Goal: Navigation & Orientation: Find specific page/section

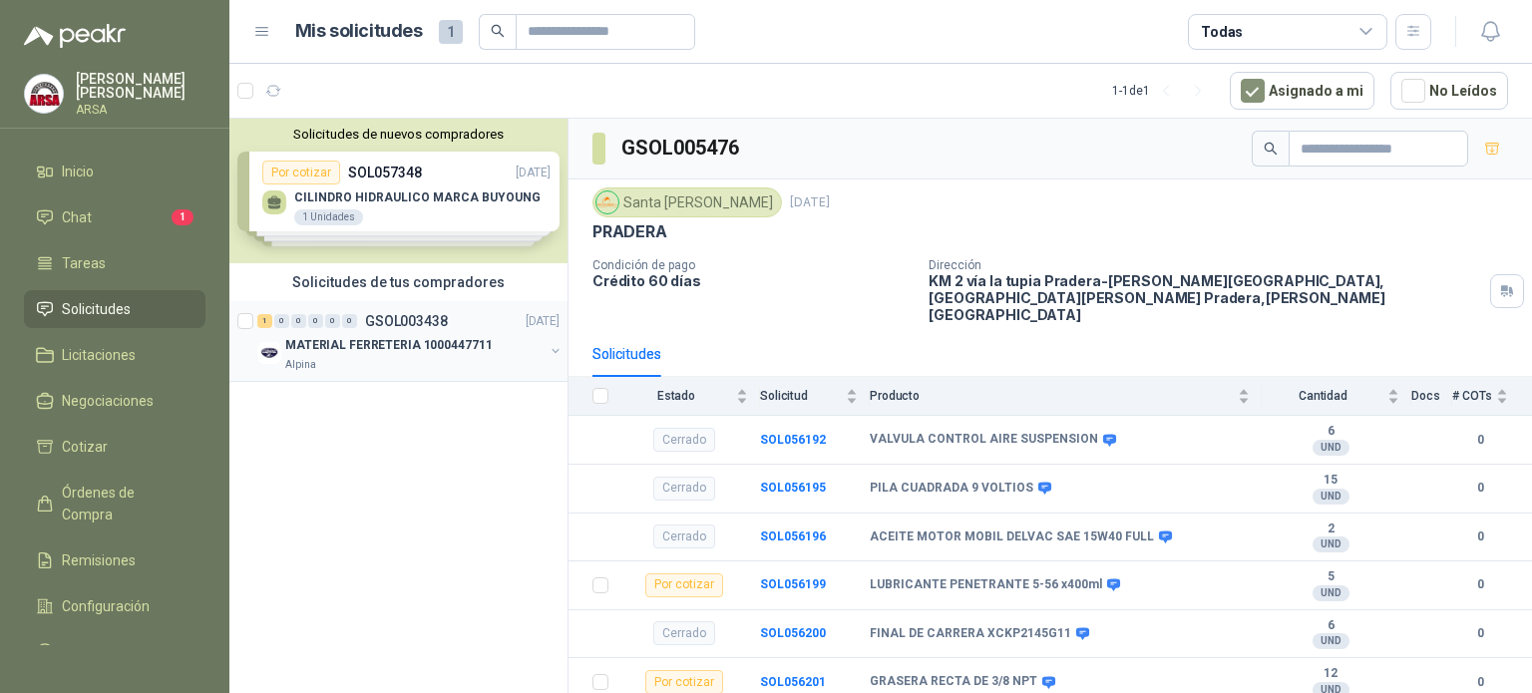
click at [330, 348] on p "MATERIAL FERRETERIA 1000447711" at bounding box center [388, 345] width 206 height 19
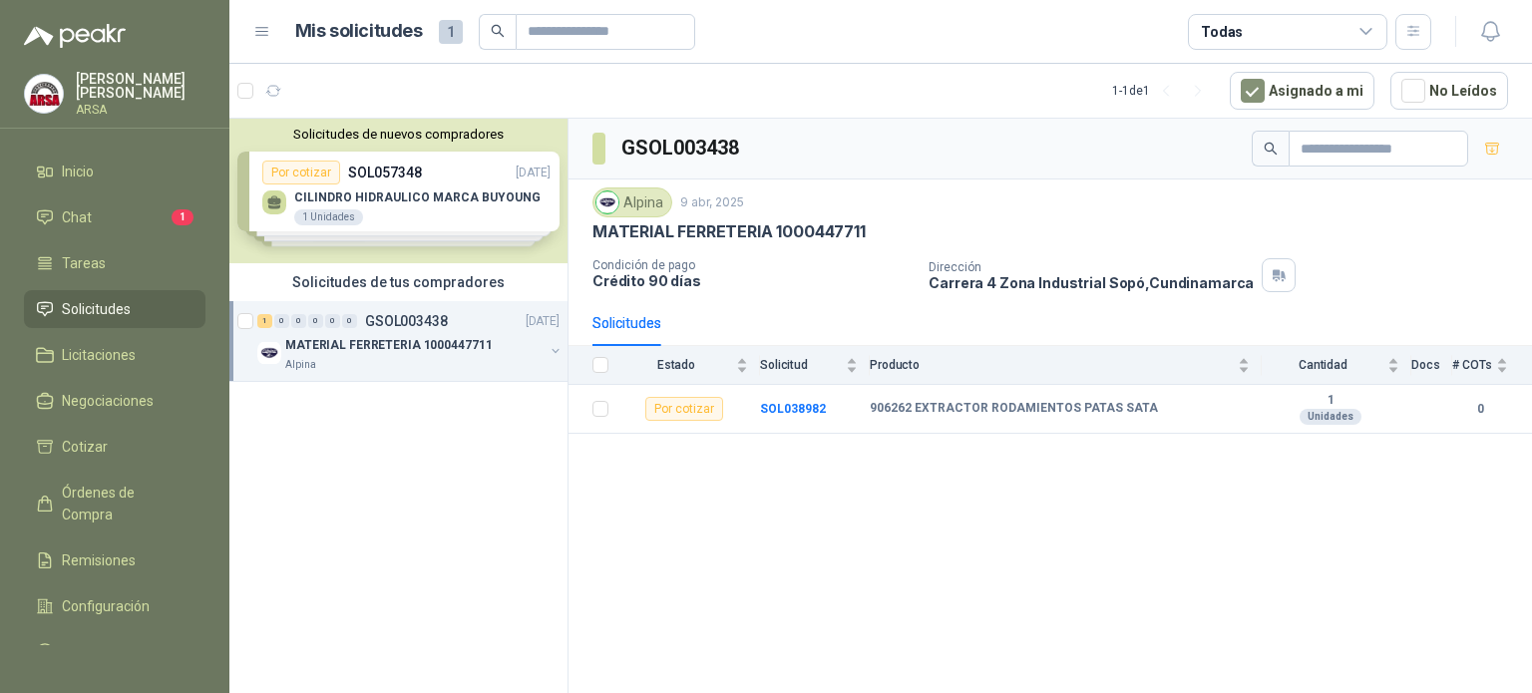
click at [552, 354] on button "button" at bounding box center [556, 351] width 16 height 16
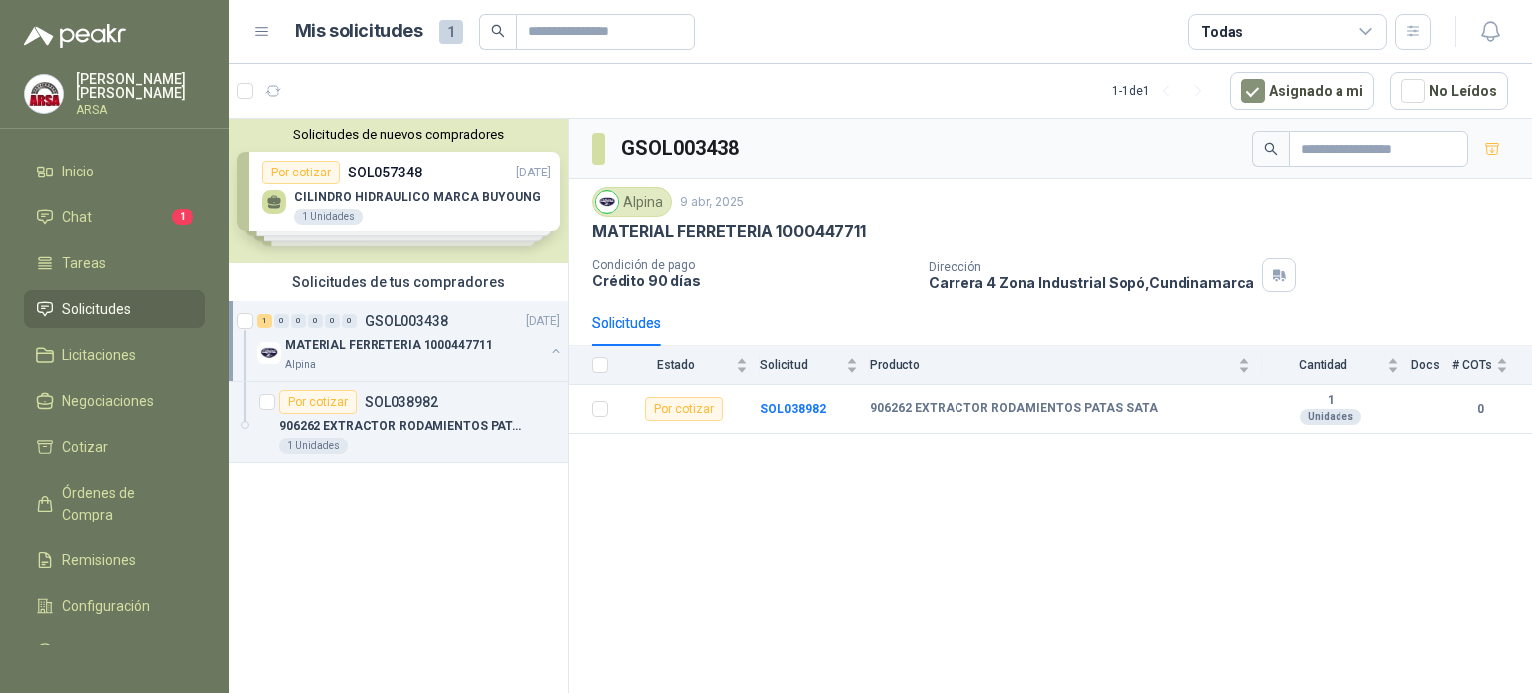
click at [554, 354] on button "button" at bounding box center [556, 351] width 16 height 16
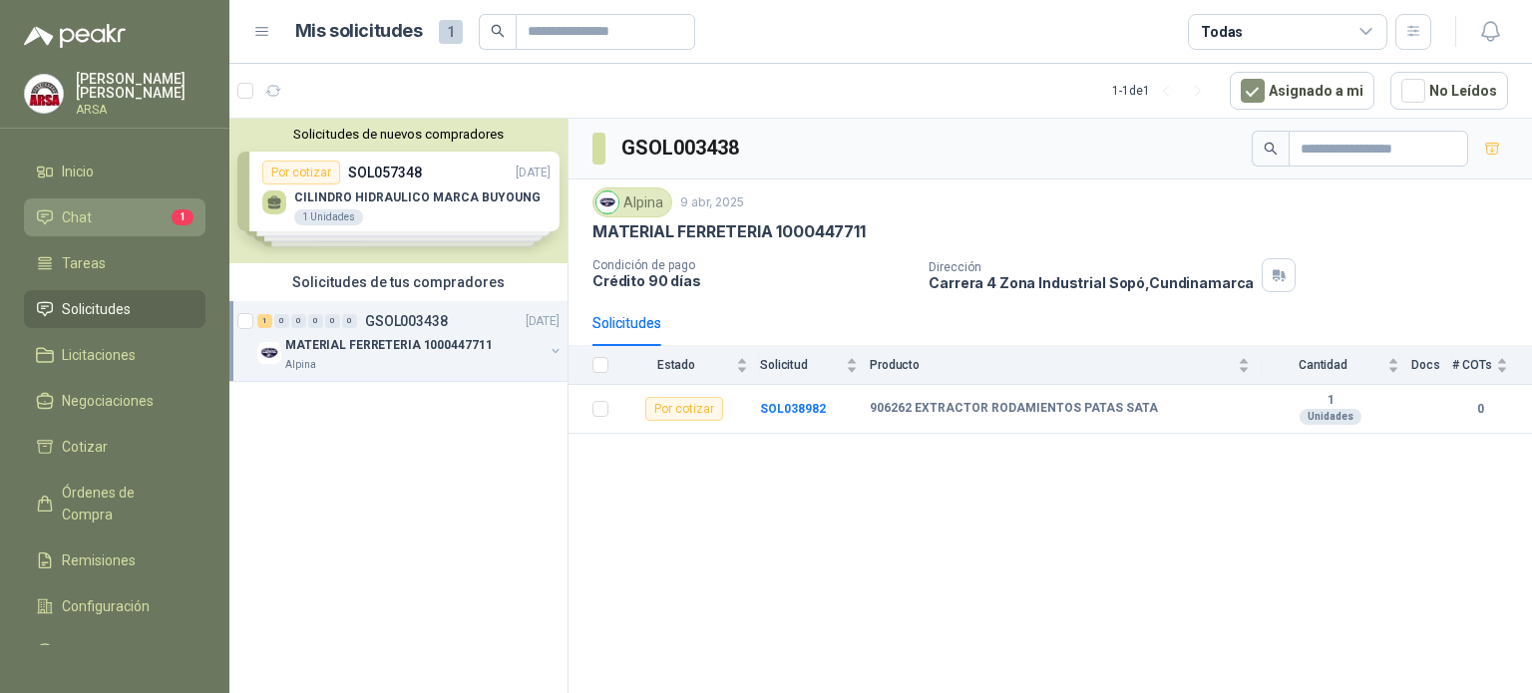
click at [100, 222] on li "Chat 1" at bounding box center [115, 217] width 158 height 22
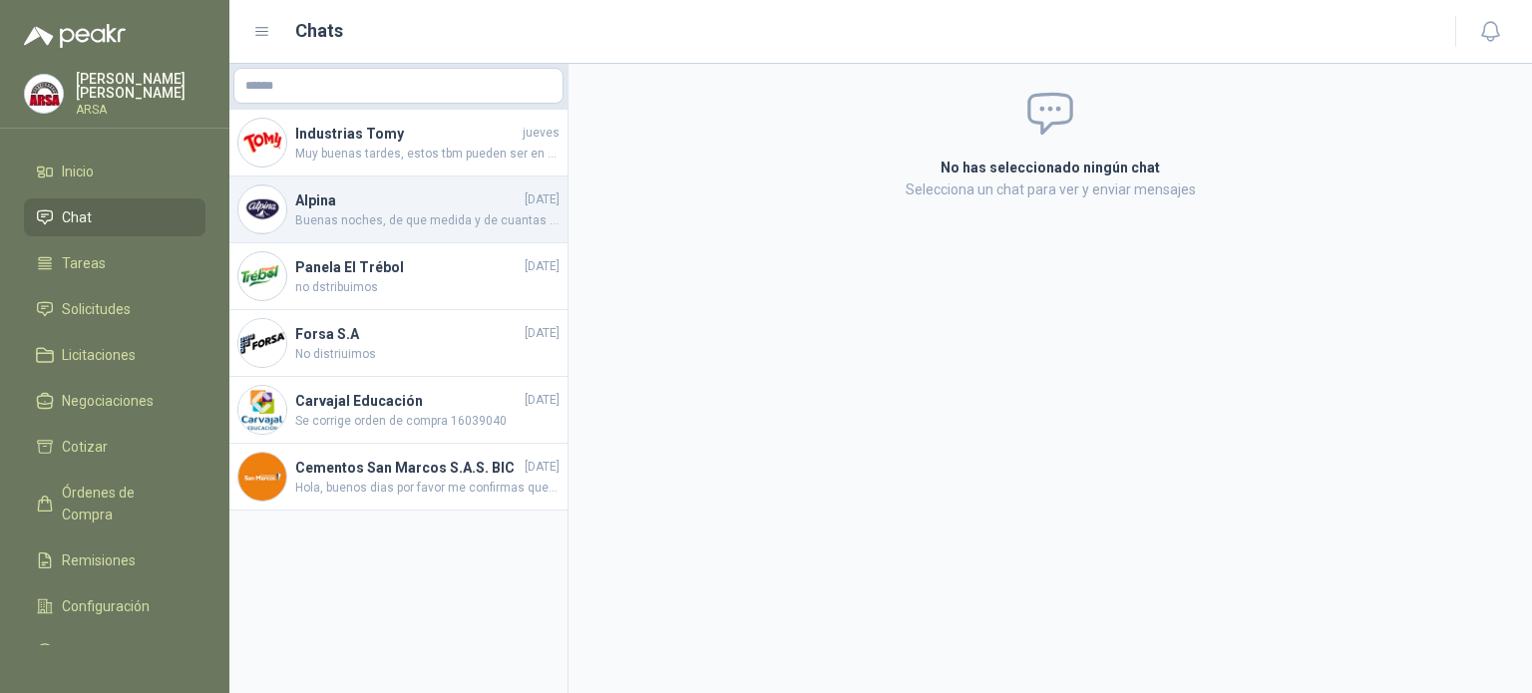
click at [376, 224] on span "Buenas noches, de que medida y de cuantas medidas solicitan el extractor?" at bounding box center [427, 220] width 264 height 19
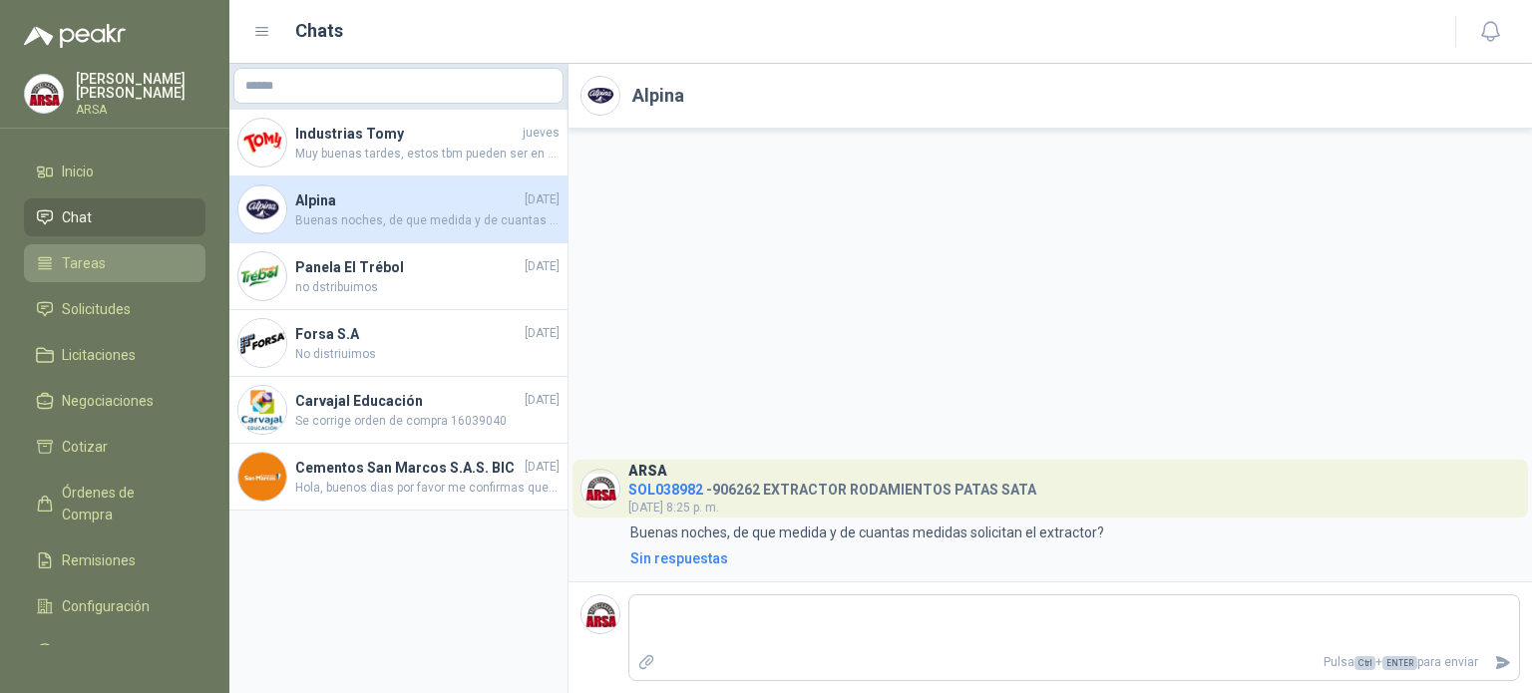
click at [81, 258] on span "Tareas" at bounding box center [84, 263] width 44 height 22
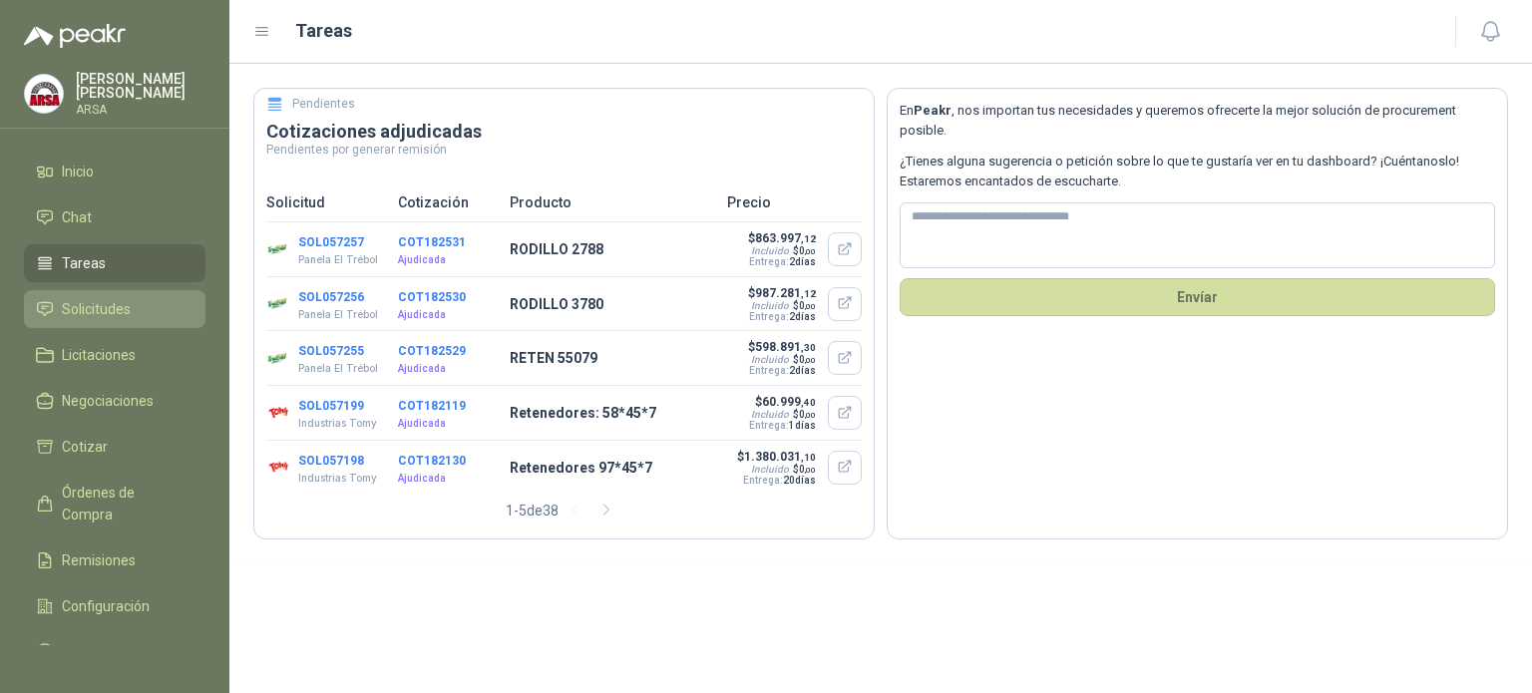
click at [101, 298] on span "Solicitudes" at bounding box center [96, 309] width 69 height 22
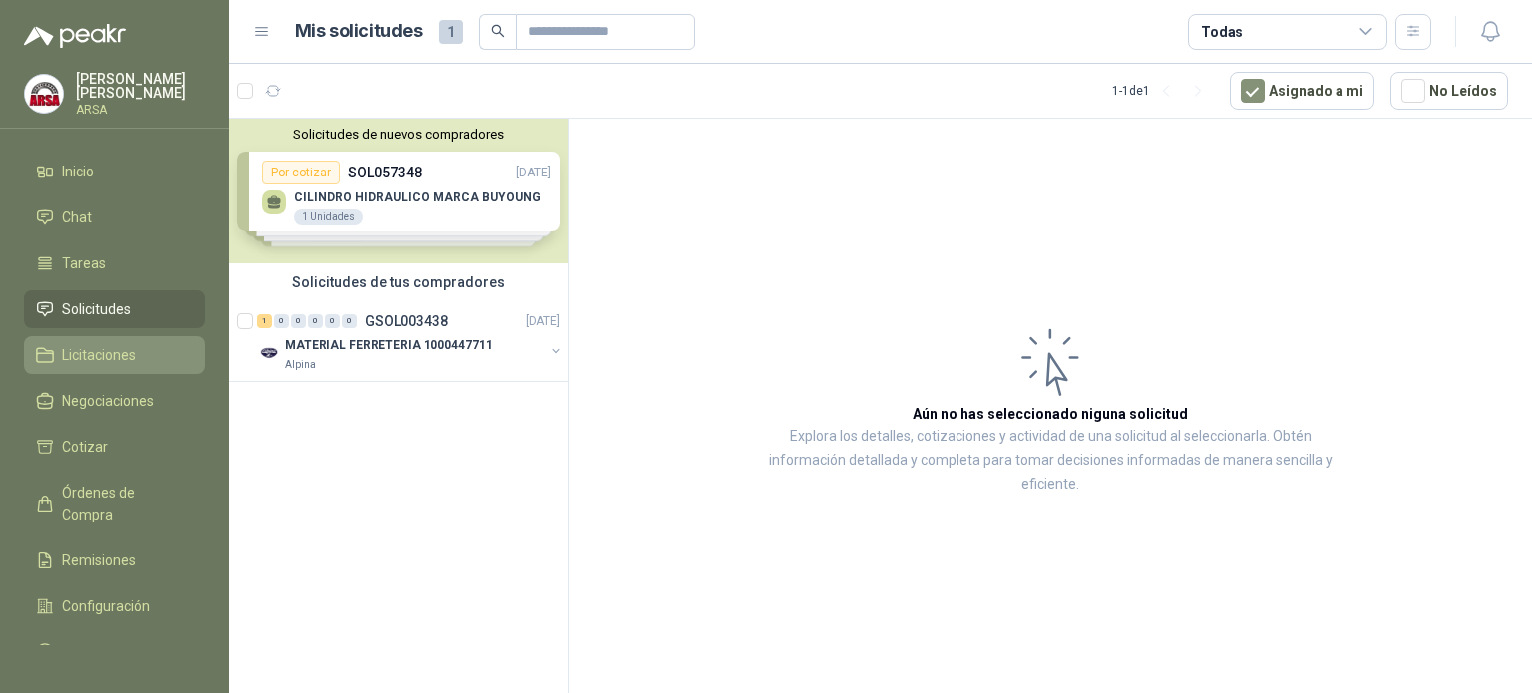
click at [62, 358] on span "Licitaciones" at bounding box center [99, 355] width 74 height 22
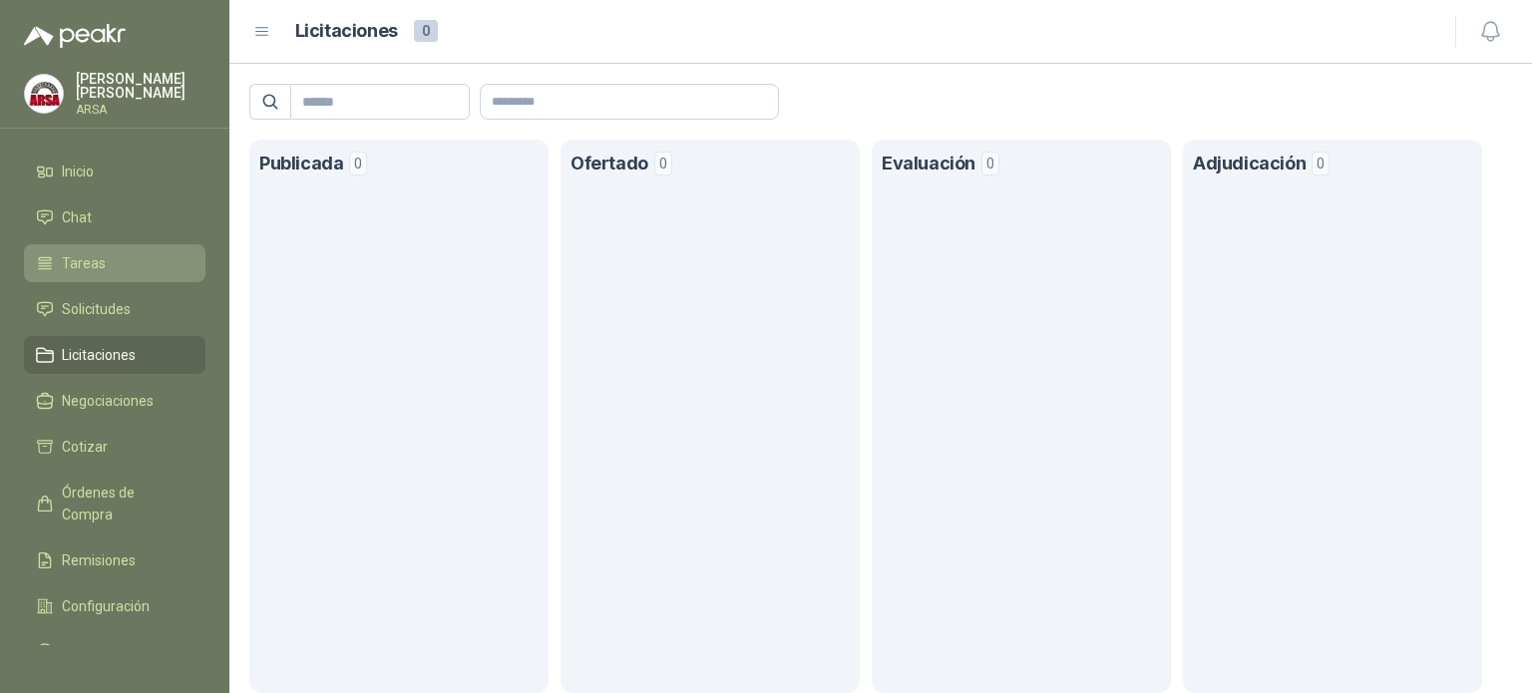
click at [88, 267] on span "Tareas" at bounding box center [84, 263] width 44 height 22
